Goal: Communication & Community: Answer question/provide support

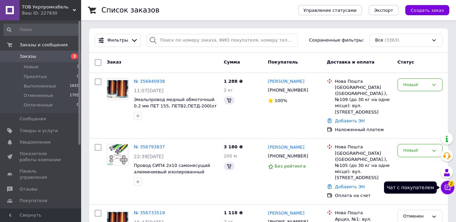
click at [447, 191] on icon at bounding box center [447, 187] width 7 height 7
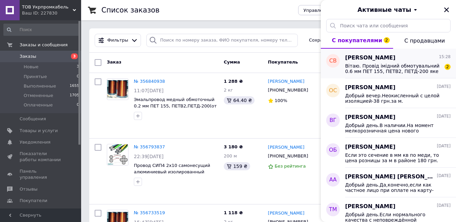
click at [376, 66] on span "Вітаю. Провід імідний обмотувальний 0.6 мм ПЕТ 155, ПЕТВ2, ПЕТД-200 яке мінімал…" at bounding box center [393, 68] width 96 height 11
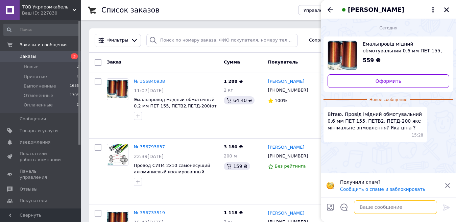
click at [373, 206] on textarea at bounding box center [395, 207] width 83 height 14
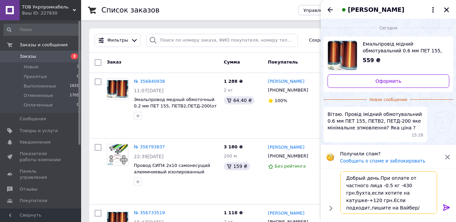
type textarea "Добрый день.При оплате от частного лица -0.5 кг -430 грн.бухта,если хотите на к…"
click at [446, 206] on icon at bounding box center [446, 207] width 8 height 8
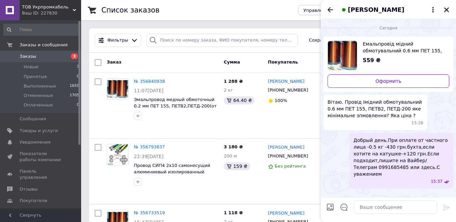
click at [444, 8] on icon "Закрыть" at bounding box center [446, 10] width 6 height 6
